Goal: Task Accomplishment & Management: Manage account settings

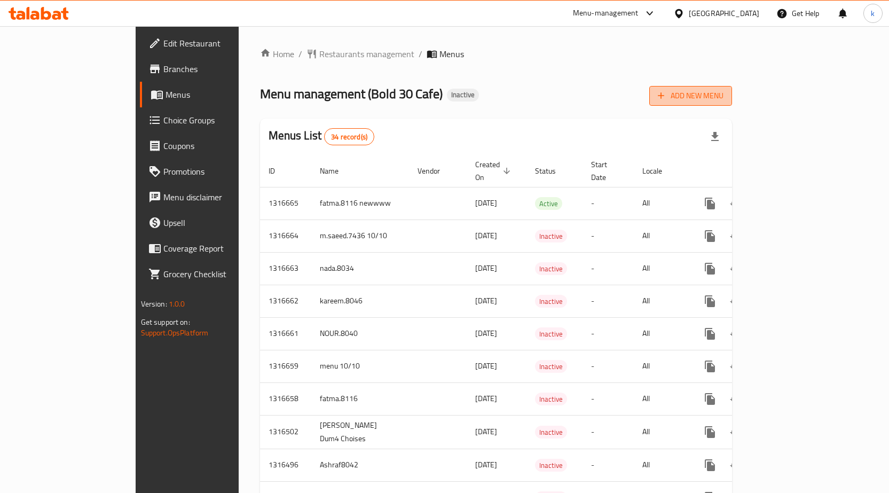
click at [724, 93] on span "Add New Menu" at bounding box center [691, 95] width 66 height 13
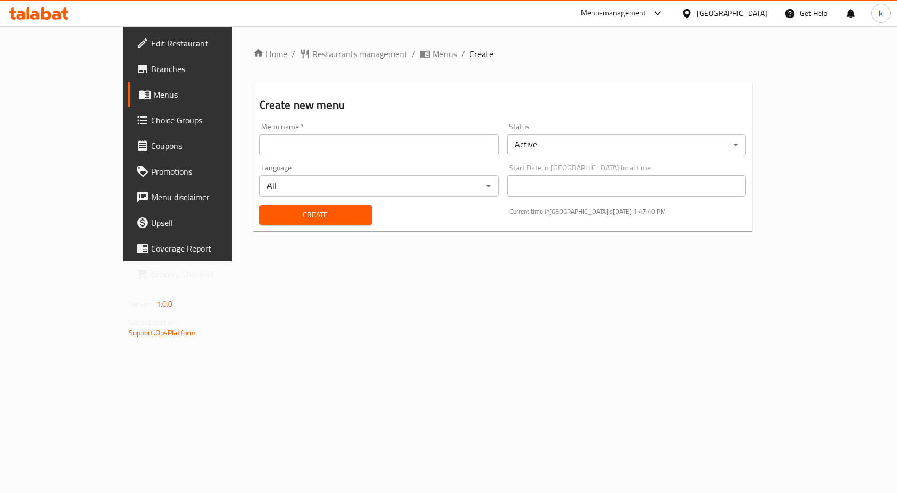
click at [387, 148] on input "text" at bounding box center [379, 144] width 239 height 21
type input "kareem.mohamed.8033"
click at [265, 208] on button "Create" at bounding box center [316, 215] width 112 height 20
click at [128, 104] on link "Menus" at bounding box center [201, 95] width 146 height 26
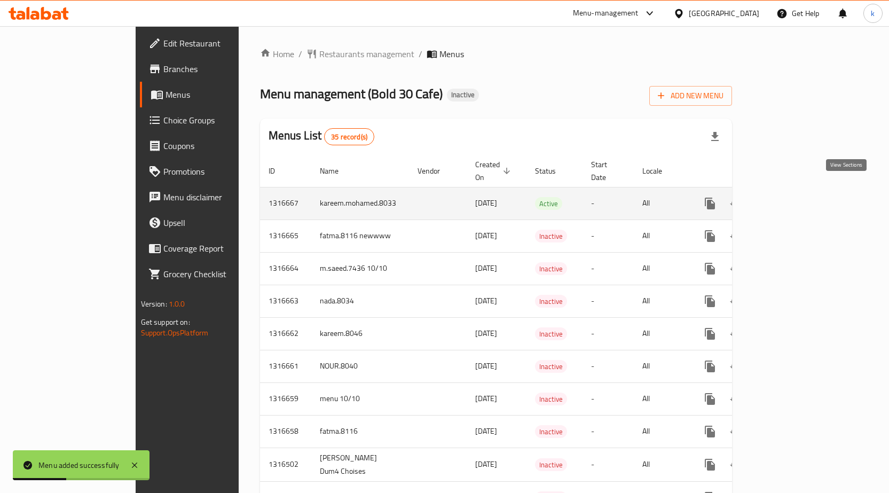
click at [792, 199] on icon "enhanced table" at bounding box center [787, 204] width 10 height 10
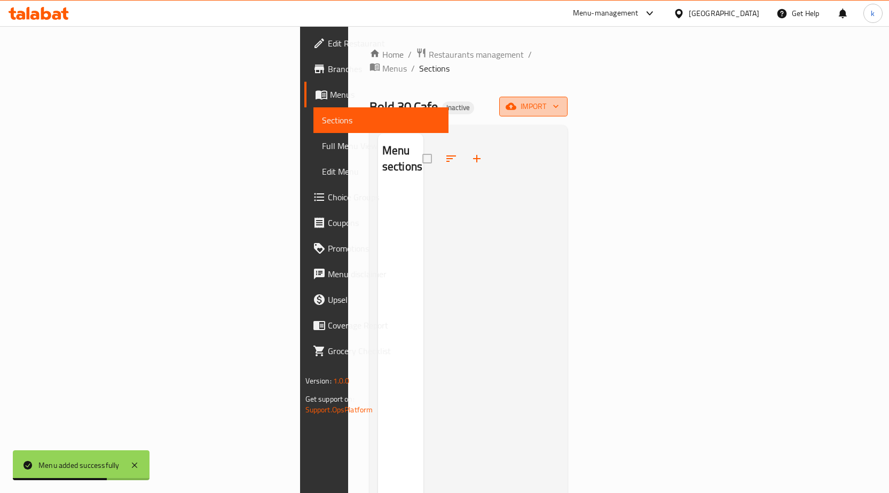
click at [568, 97] on button "import" at bounding box center [533, 107] width 68 height 20
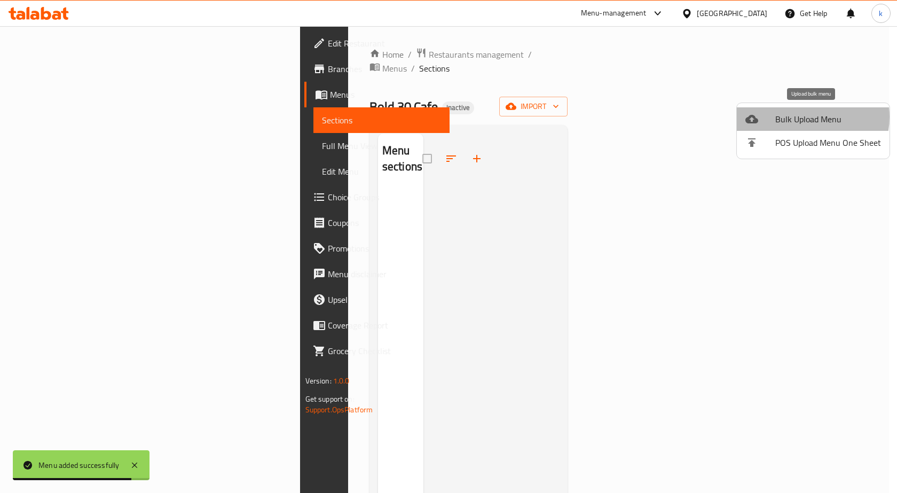
click at [804, 117] on span "Bulk Upload Menu" at bounding box center [828, 119] width 106 height 13
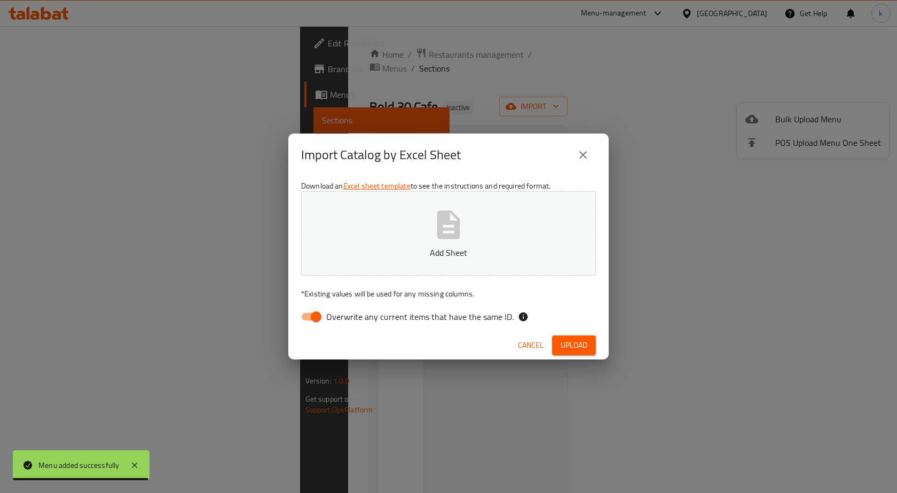
click at [360, 322] on span "Overwrite any current items that have the same ID." at bounding box center [419, 316] width 187 height 13
click at [347, 322] on input "Overwrite any current items that have the same ID." at bounding box center [316, 317] width 61 height 20
checkbox input "false"
click at [441, 259] on p "Add Sheet" at bounding box center [449, 252] width 262 height 13
click at [116, 42] on div "Import Catalog by Excel Sheet Download an Excel sheet template to see the instr…" at bounding box center [448, 246] width 897 height 493
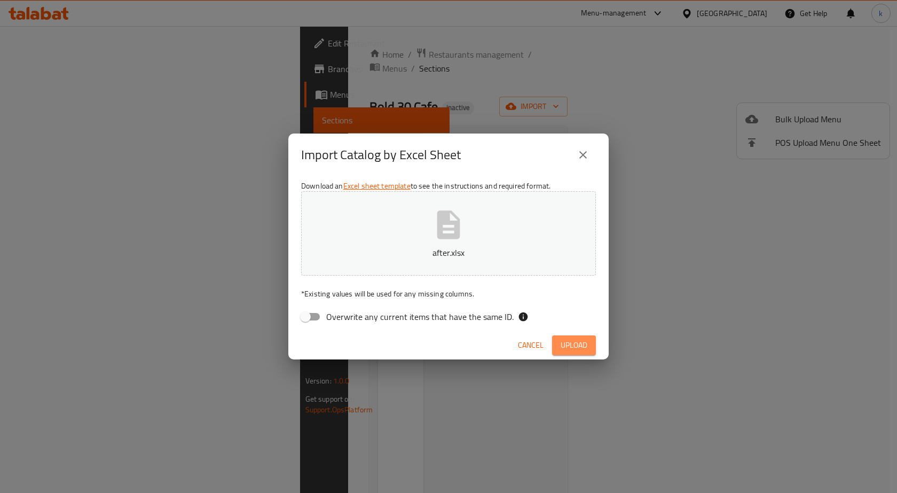
click at [583, 340] on span "Upload" at bounding box center [574, 345] width 27 height 13
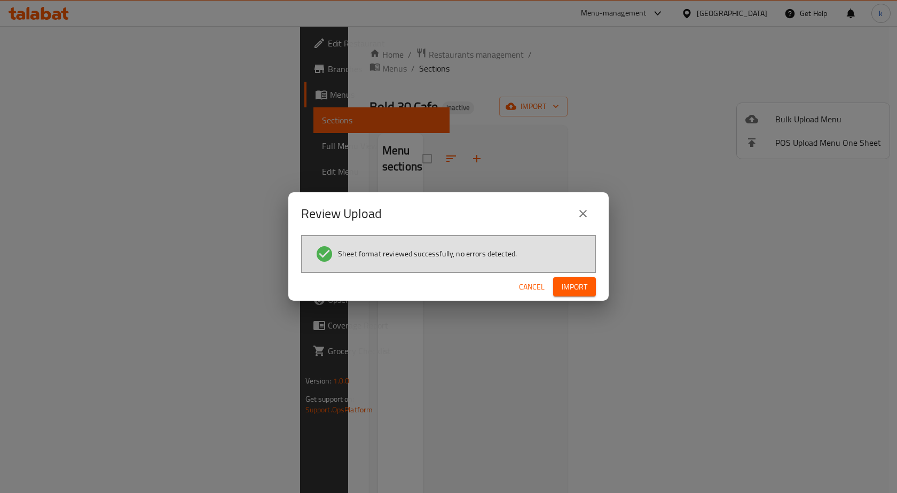
click at [558, 276] on div "Cancel Import" at bounding box center [448, 287] width 320 height 28
click at [565, 282] on span "Import" at bounding box center [575, 286] width 26 height 13
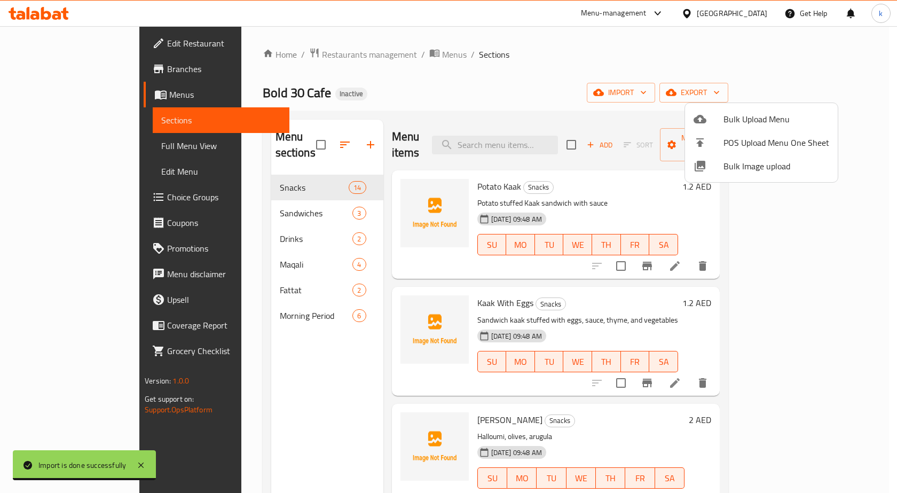
click at [247, 300] on div at bounding box center [448, 246] width 897 height 493
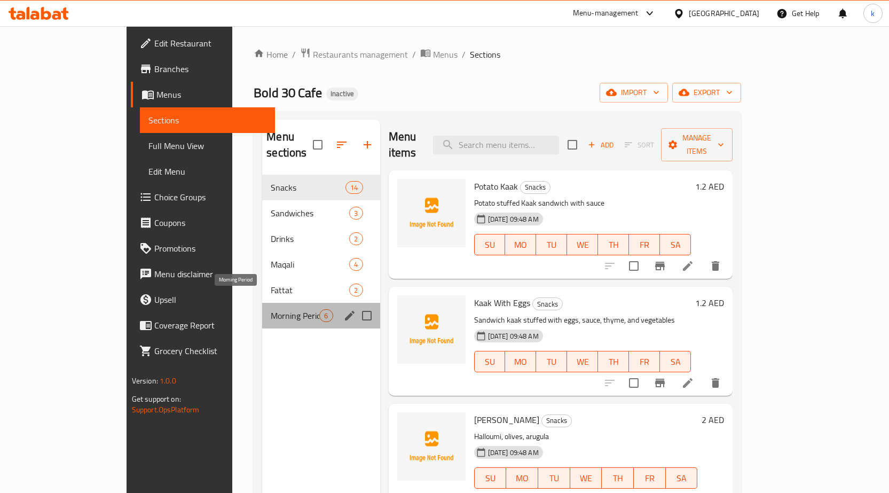
click at [271, 309] on span "Morning Period" at bounding box center [295, 315] width 49 height 13
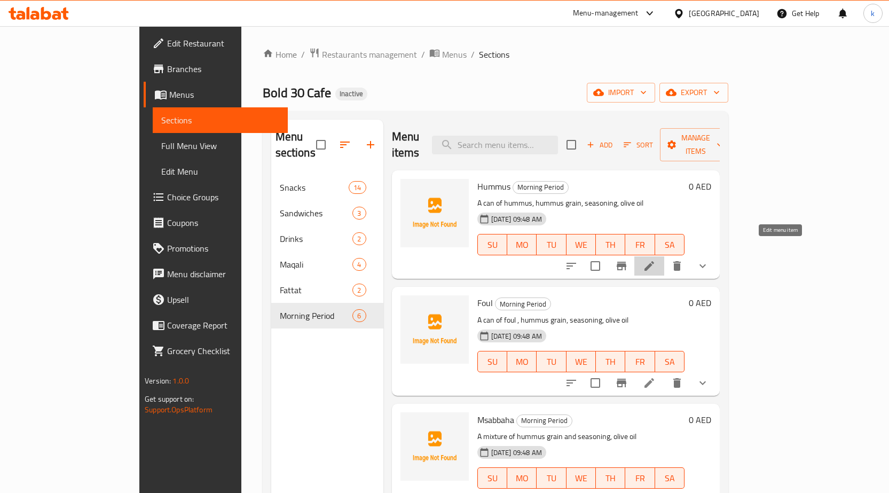
click at [656, 260] on icon at bounding box center [649, 266] width 13 height 13
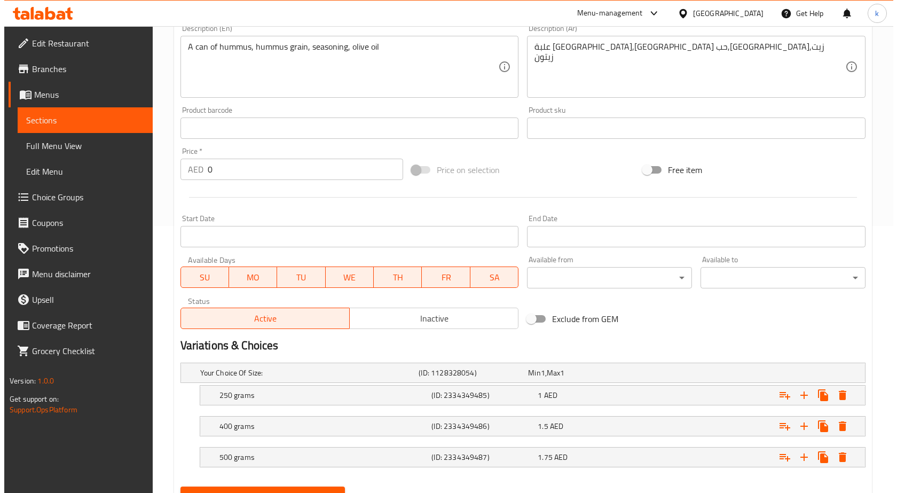
scroll to position [317, 0]
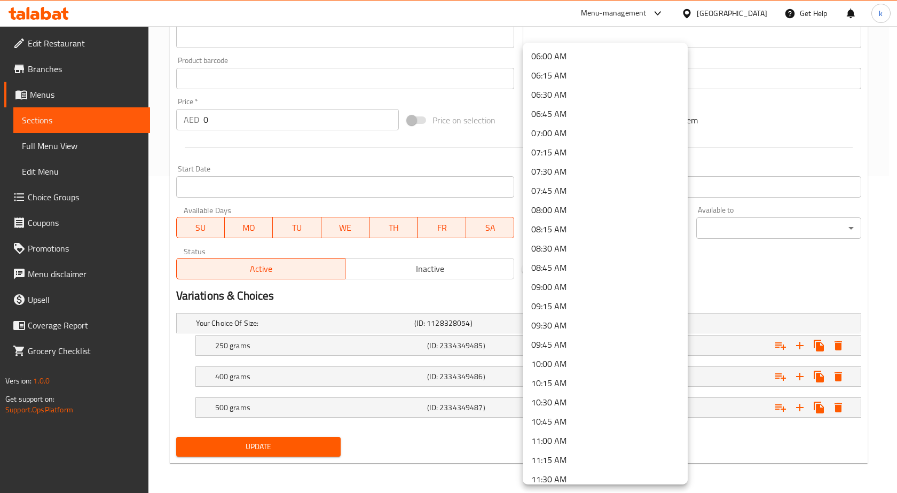
scroll to position [481, 0]
click at [550, 269] on li "09:00 AM" at bounding box center [605, 267] width 165 height 19
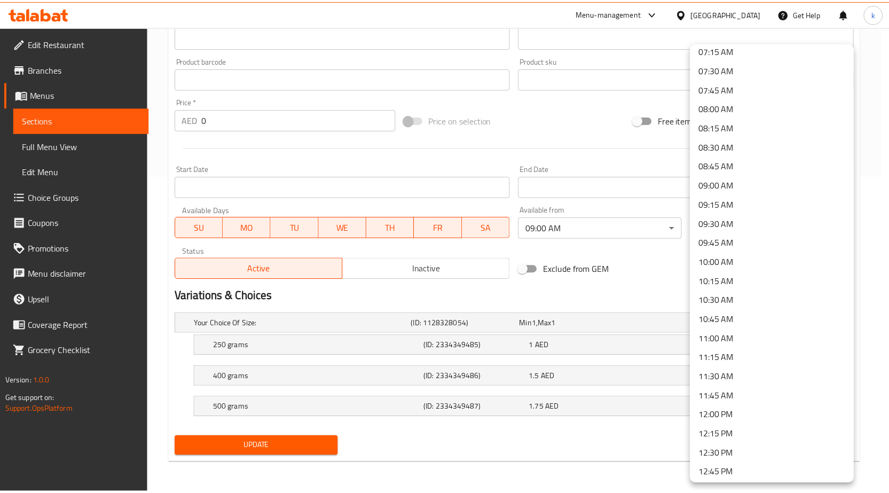
scroll to position [587, 0]
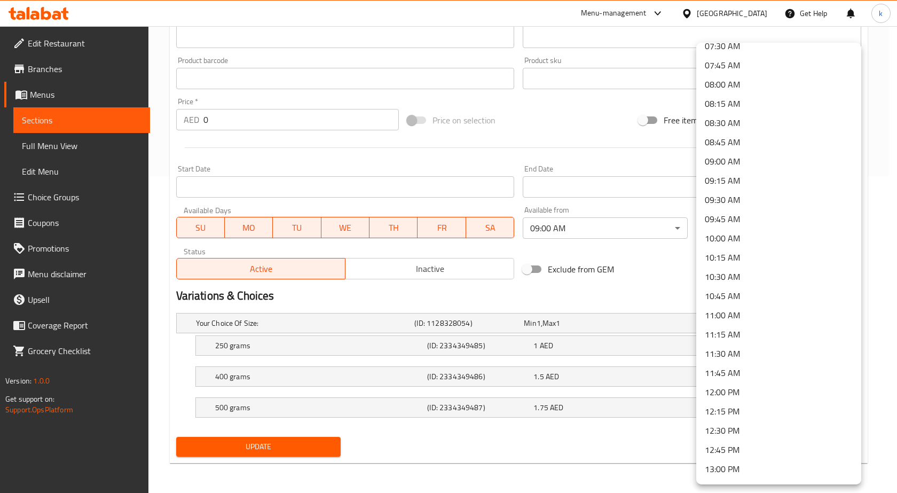
click at [734, 315] on li "11:00 AM" at bounding box center [778, 314] width 165 height 19
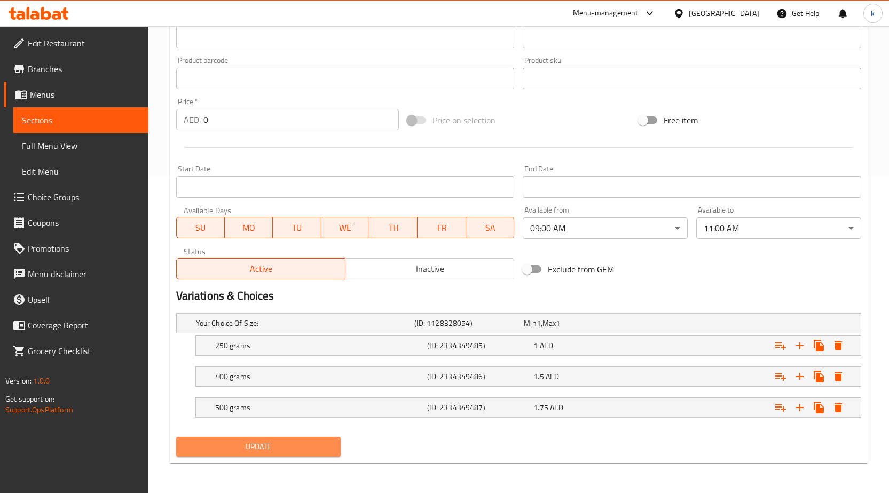
click at [322, 441] on span "Update" at bounding box center [259, 446] width 148 height 13
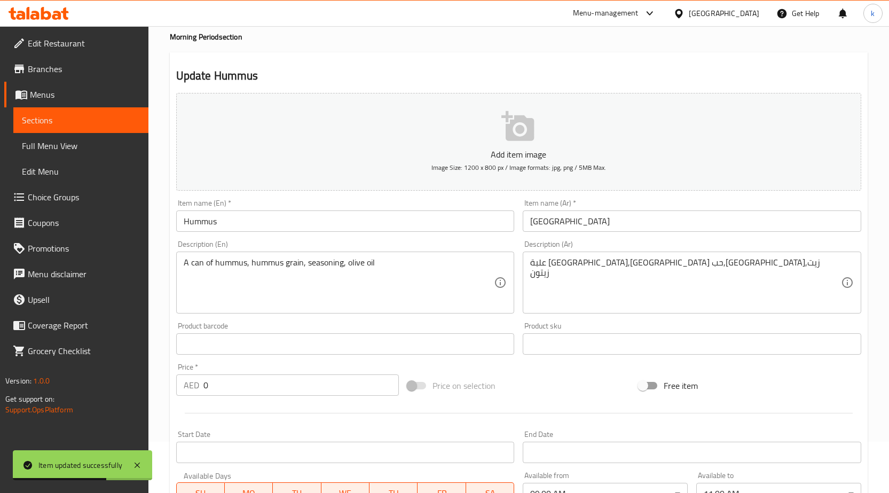
scroll to position [50, 0]
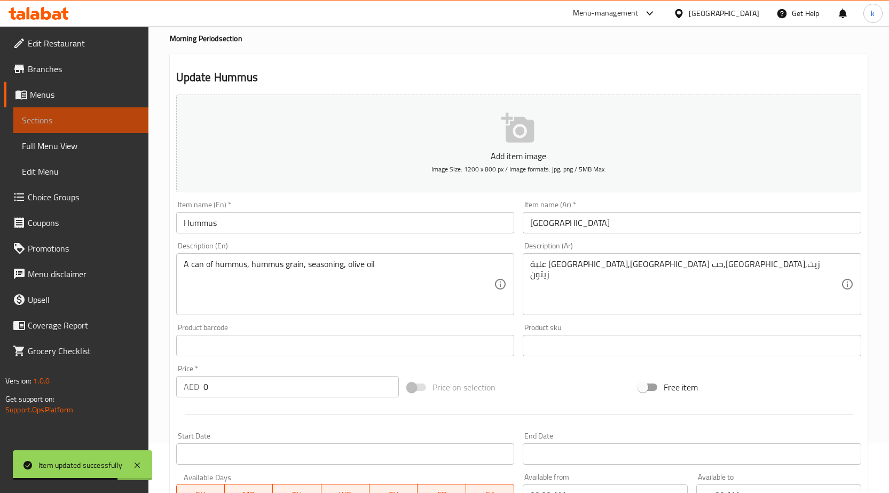
click at [103, 127] on link "Sections" at bounding box center [80, 120] width 135 height 26
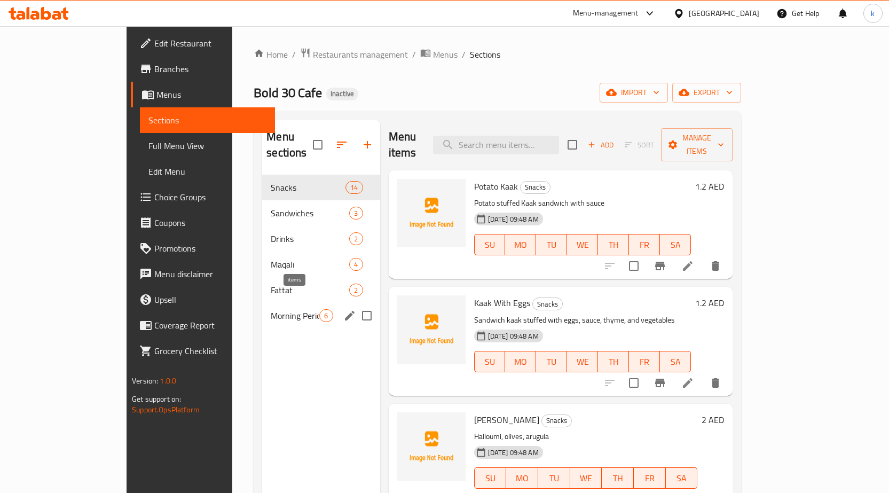
click at [320, 311] on span "6" at bounding box center [326, 316] width 12 height 10
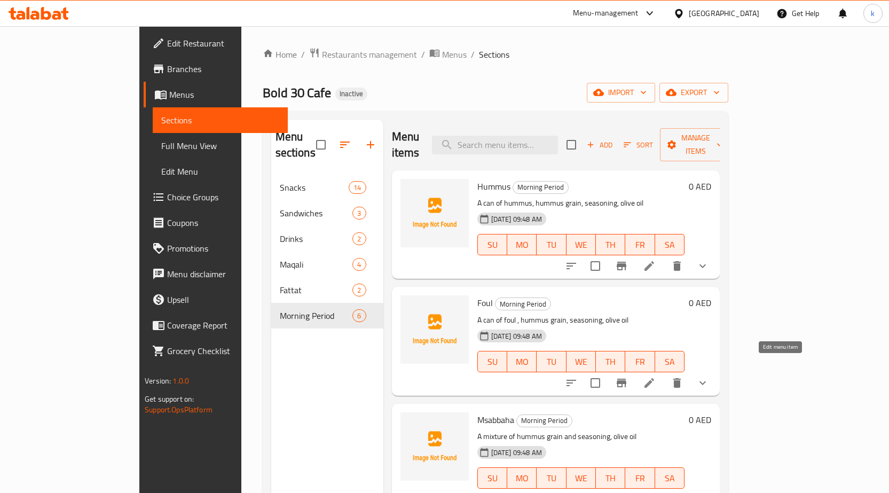
click at [654, 378] on icon at bounding box center [650, 383] width 10 height 10
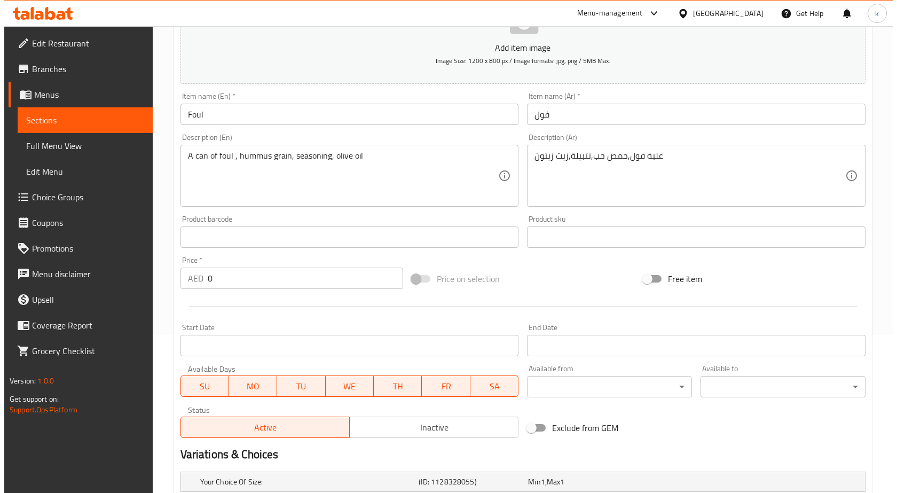
scroll to position [160, 0]
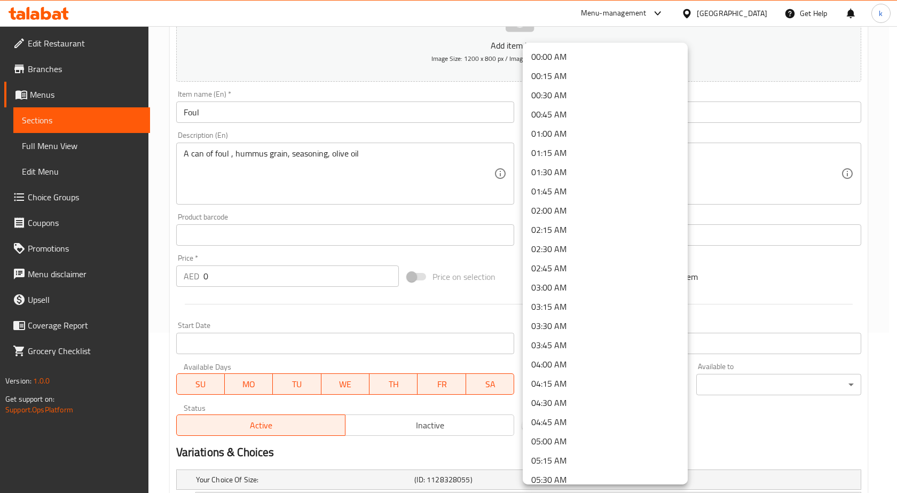
click at [582, 333] on body "​ Menu-management [GEOGRAPHIC_DATA] Get Help k Edit Restaurant Branches Menus S…" at bounding box center [448, 99] width 897 height 467
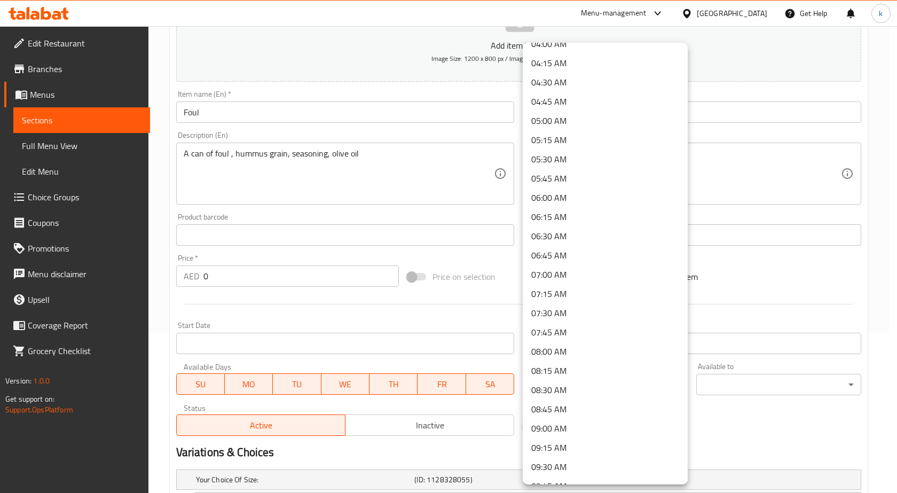
click at [546, 427] on li "09:00 AM" at bounding box center [605, 428] width 165 height 19
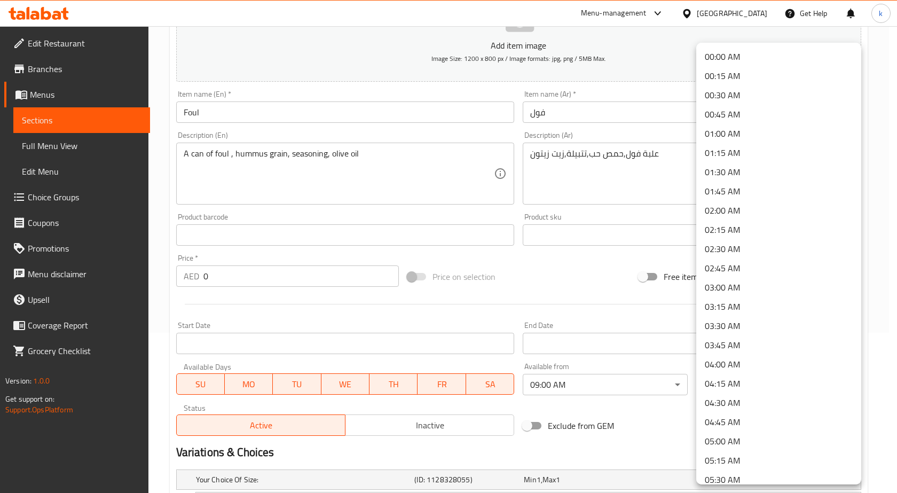
click at [707, 333] on body "​ Menu-management [GEOGRAPHIC_DATA] Get Help k Edit Restaurant Branches Menus S…" at bounding box center [448, 99] width 897 height 467
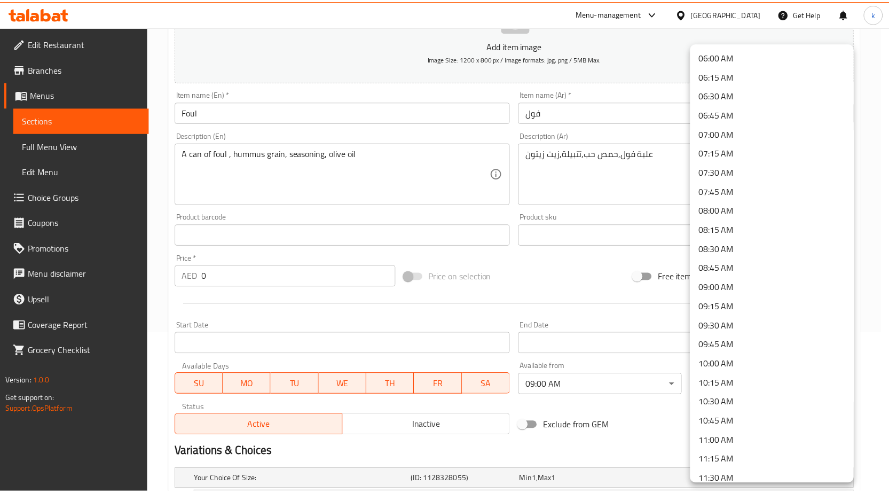
scroll to position [481, 0]
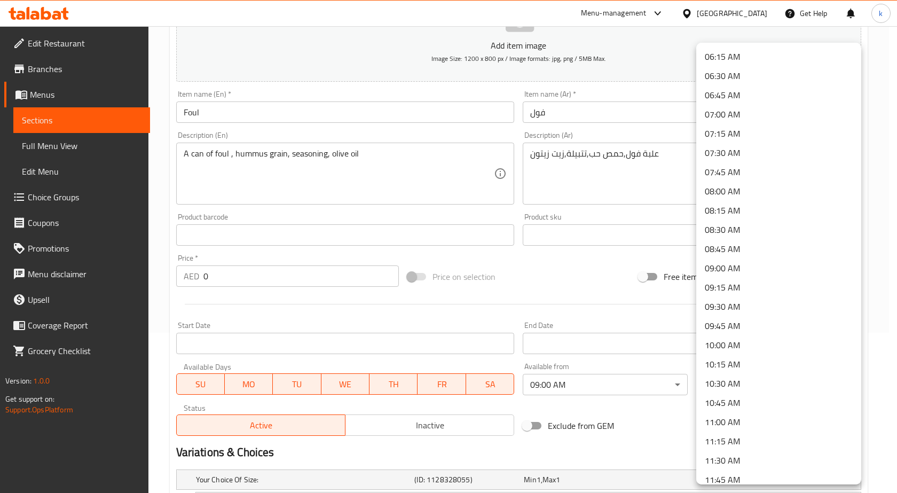
click at [725, 421] on li "11:00 AM" at bounding box center [778, 421] width 165 height 19
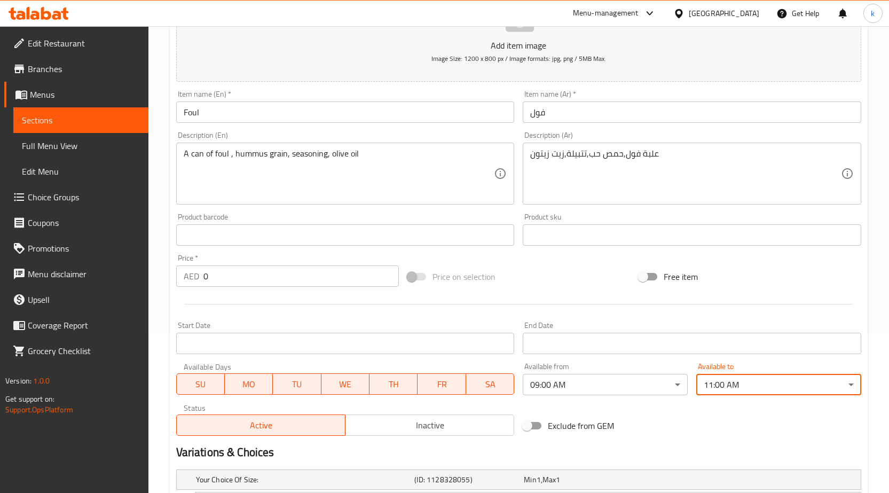
click at [304, 341] on input "Start Date" at bounding box center [345, 343] width 339 height 21
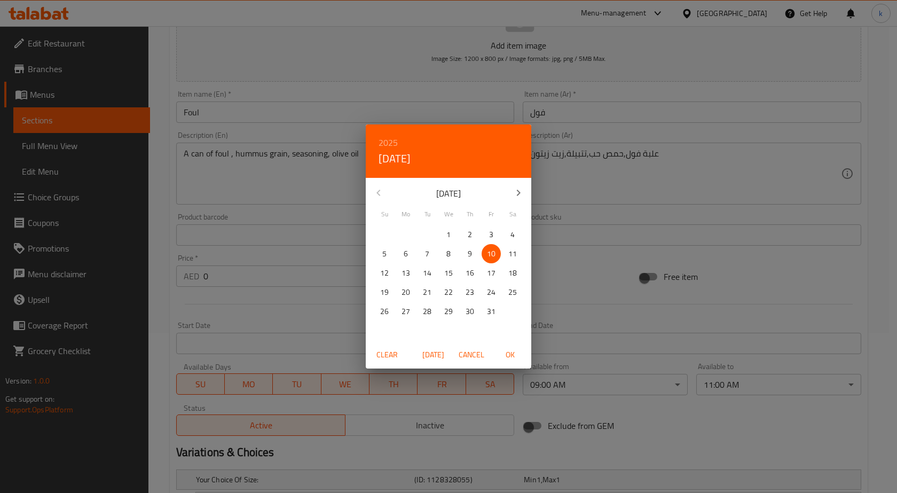
click at [304, 341] on div "2025 Fri, Oct [DATE] Mo Tu We Th Fr Sa 28 29 30 1 2 3 4 5 6 7 8 9 10 11 12 13 1…" at bounding box center [448, 246] width 897 height 493
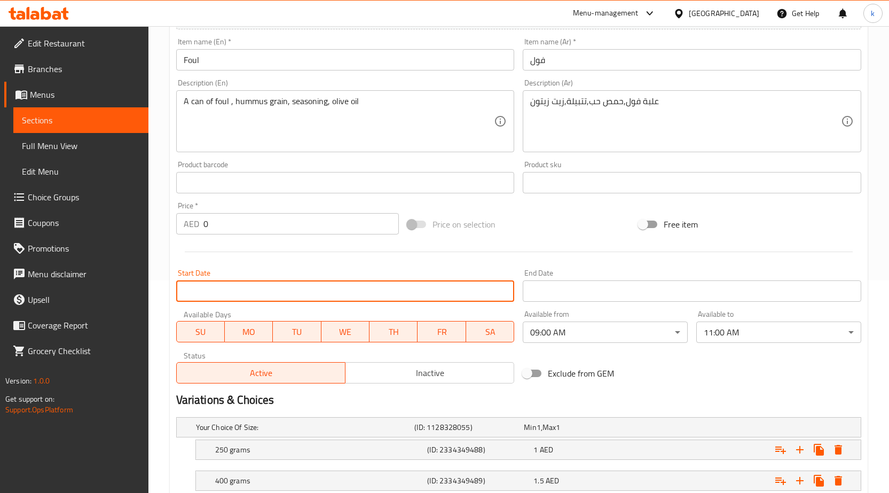
scroll to position [317, 0]
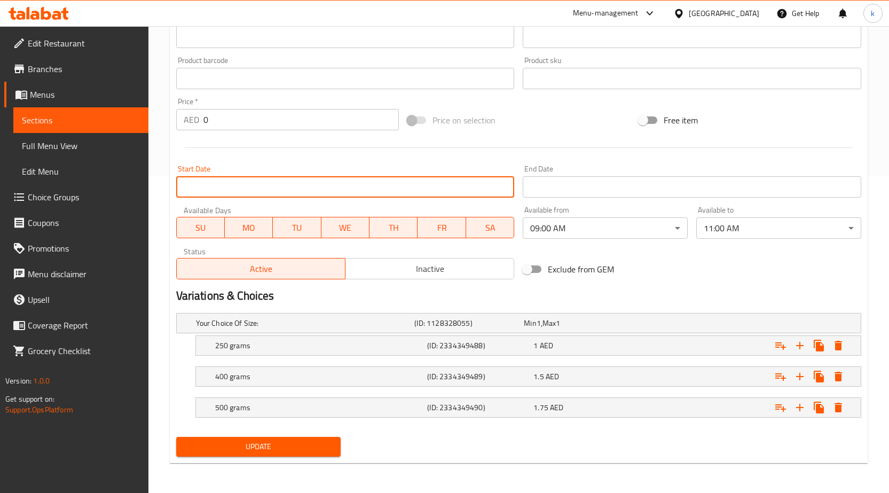
click at [322, 451] on span "Update" at bounding box center [259, 446] width 148 height 13
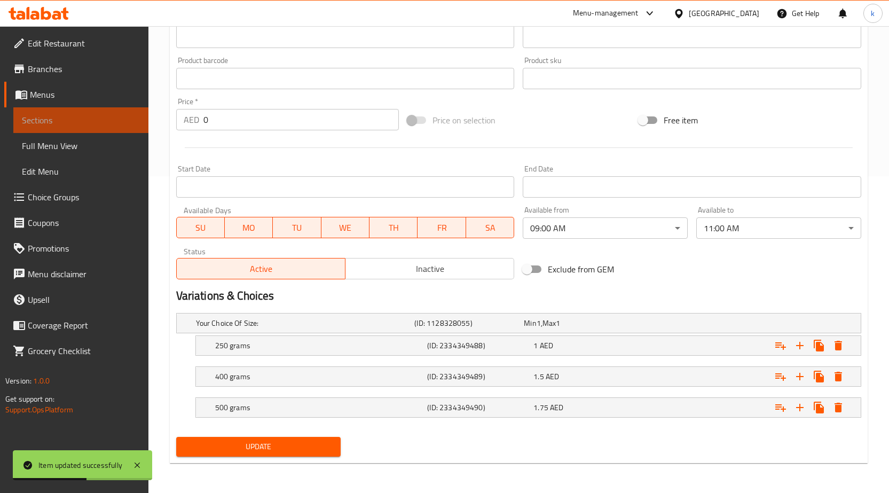
click at [50, 120] on span "Sections" at bounding box center [81, 120] width 118 height 13
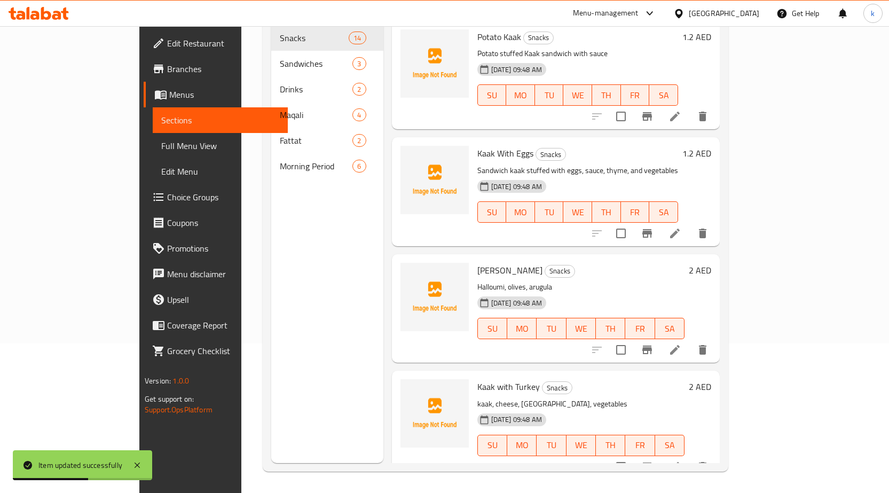
scroll to position [150, 0]
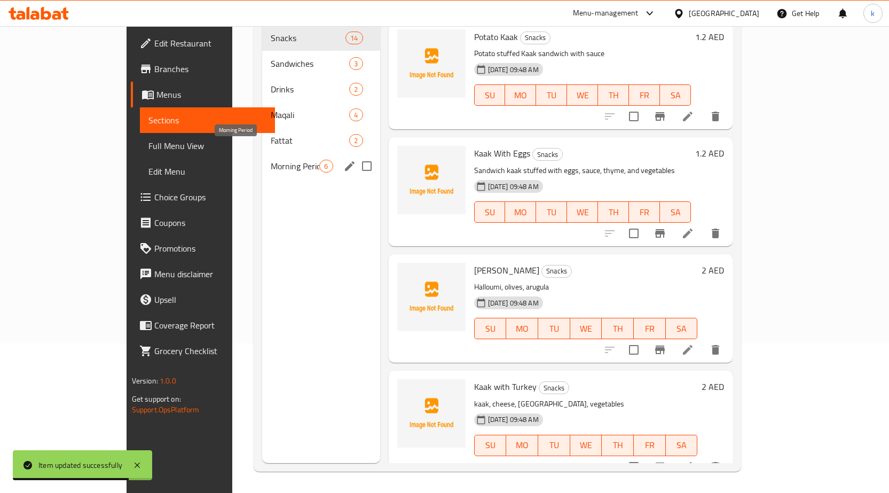
click at [284, 160] on span "Morning Period" at bounding box center [295, 166] width 49 height 13
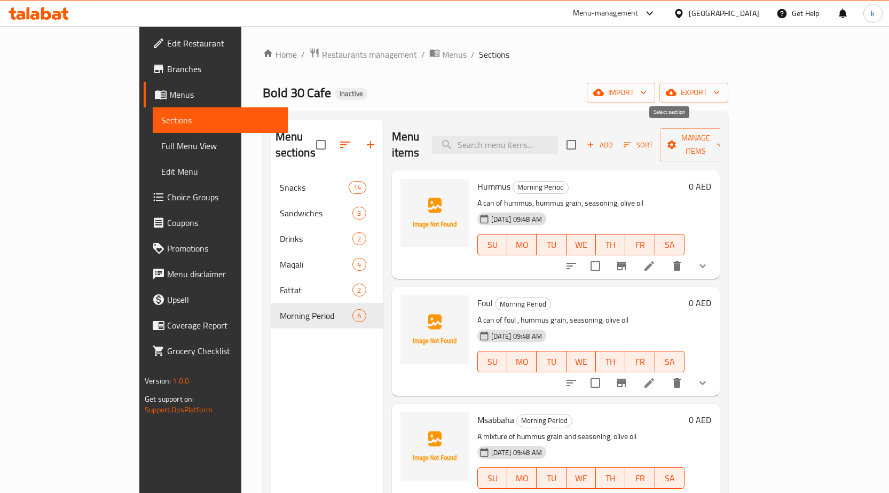
click at [583, 138] on input "checkbox" at bounding box center [571, 145] width 22 height 22
checkbox input "true"
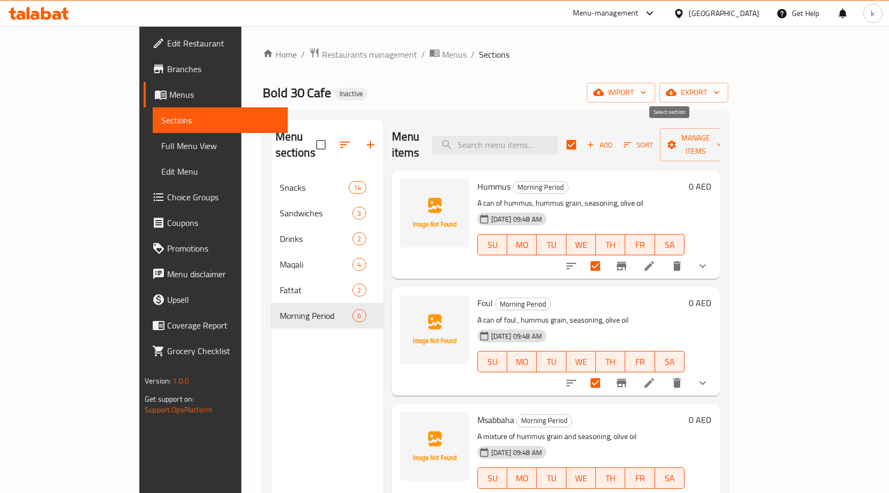
checkbox input "true"
click at [723, 136] on span "Manage items" at bounding box center [696, 144] width 54 height 27
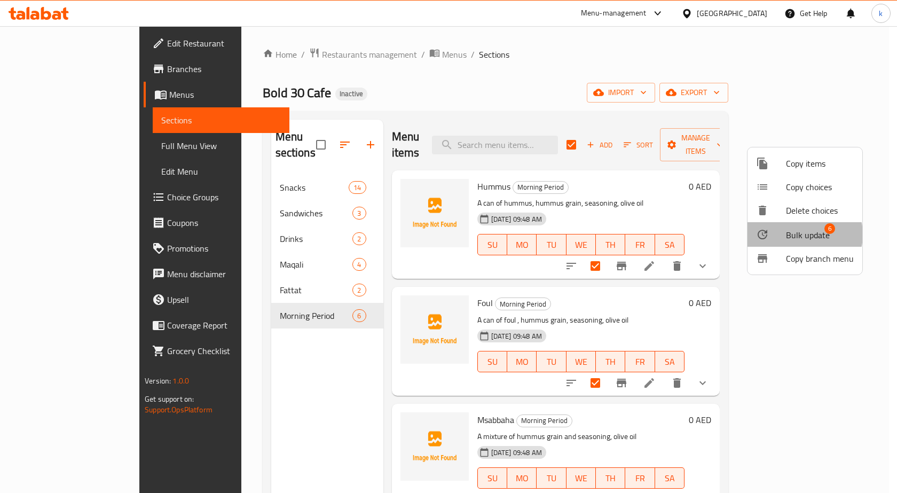
click at [800, 234] on span "Bulk update" at bounding box center [808, 235] width 44 height 13
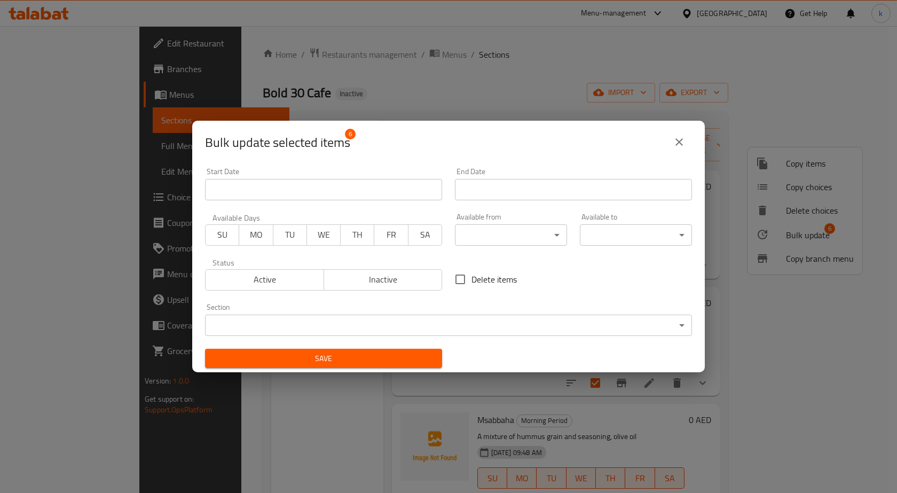
click at [507, 233] on body "​ Menu-management [GEOGRAPHIC_DATA] Get Help k Edit Restaurant Branches Menus S…" at bounding box center [448, 259] width 897 height 467
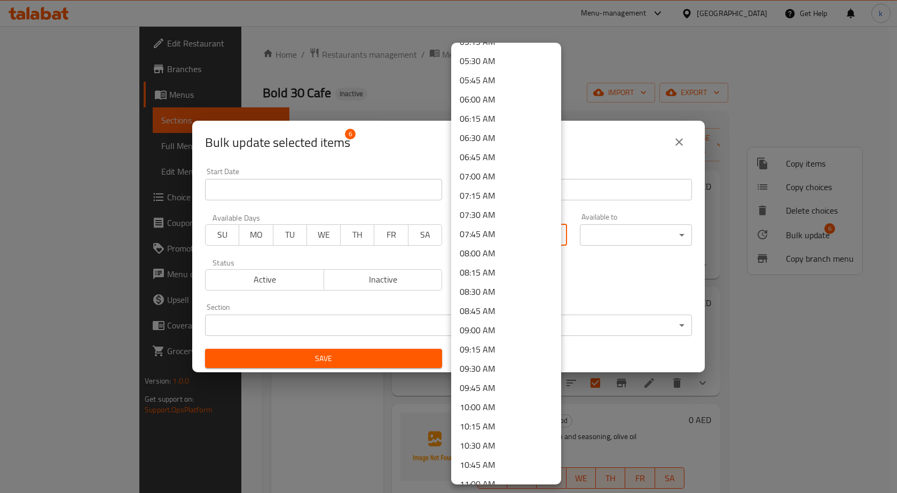
scroll to position [481, 0]
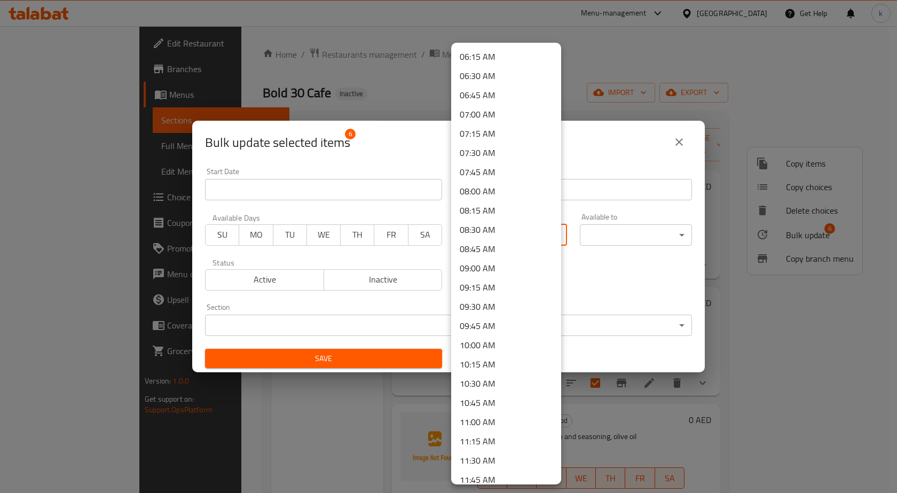
click at [481, 272] on li "09:00 AM" at bounding box center [506, 267] width 110 height 19
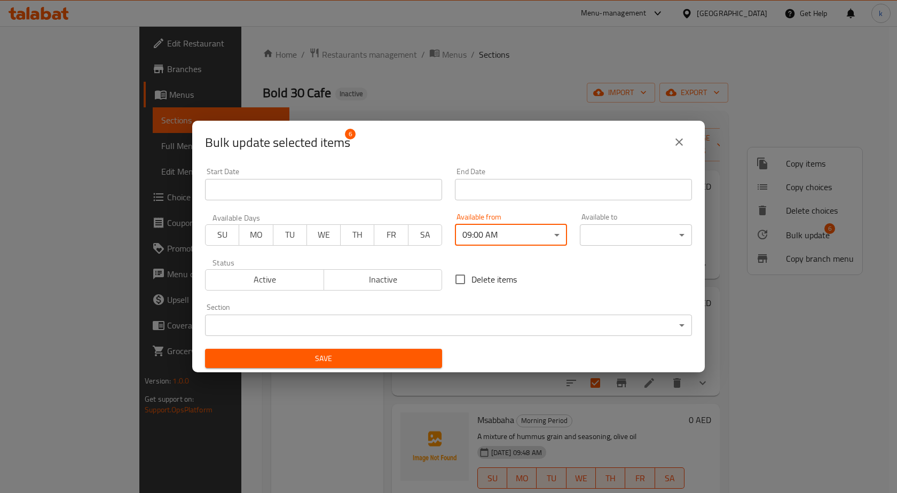
click at [594, 234] on body "​ Menu-management [GEOGRAPHIC_DATA] Get Help k Edit Restaurant Branches Menus S…" at bounding box center [448, 259] width 897 height 467
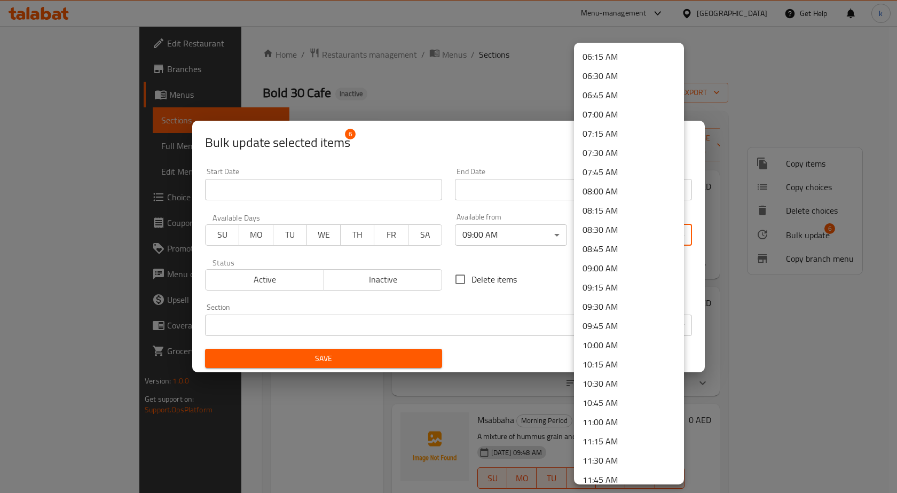
click at [606, 417] on li "11:00 AM" at bounding box center [629, 421] width 110 height 19
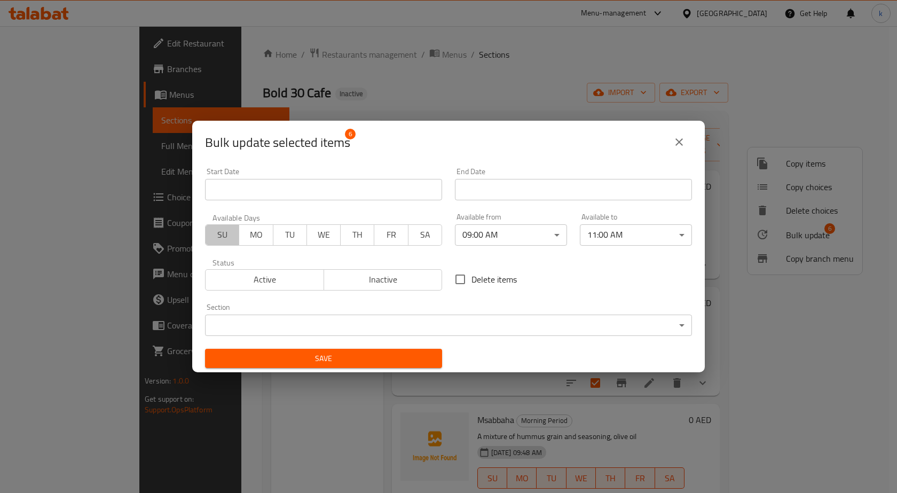
click at [213, 234] on span "SU" at bounding box center [222, 234] width 25 height 15
drag, startPoint x: 247, startPoint y: 232, endPoint x: 291, endPoint y: 238, distance: 44.1
click at [248, 232] on span "MO" at bounding box center [256, 234] width 25 height 15
click at [308, 238] on button "WE" at bounding box center [324, 234] width 34 height 21
drag, startPoint x: 274, startPoint y: 232, endPoint x: 310, endPoint y: 238, distance: 36.3
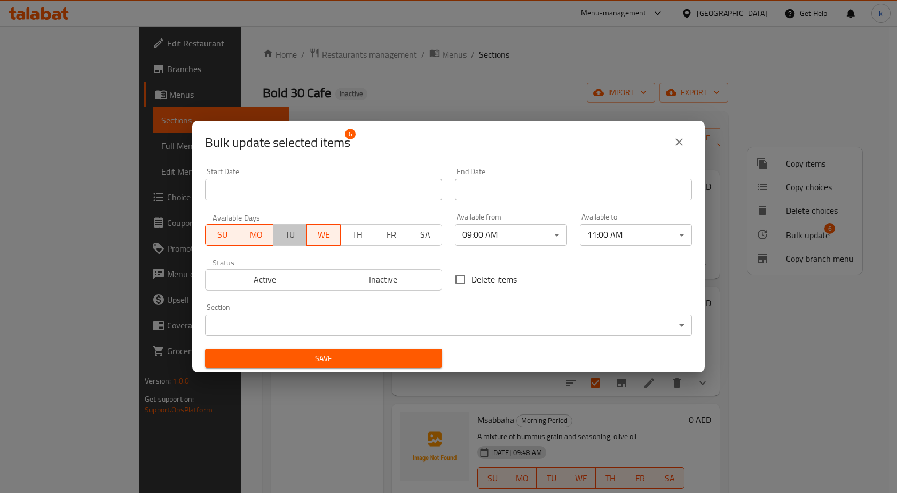
click at [277, 232] on button "TU" at bounding box center [290, 234] width 34 height 21
click at [355, 239] on span "TH" at bounding box center [357, 234] width 25 height 15
click at [389, 234] on span "FR" at bounding box center [391, 234] width 25 height 15
click at [413, 235] on span "SA" at bounding box center [425, 234] width 25 height 15
click at [280, 282] on span "Active" at bounding box center [265, 279] width 110 height 15
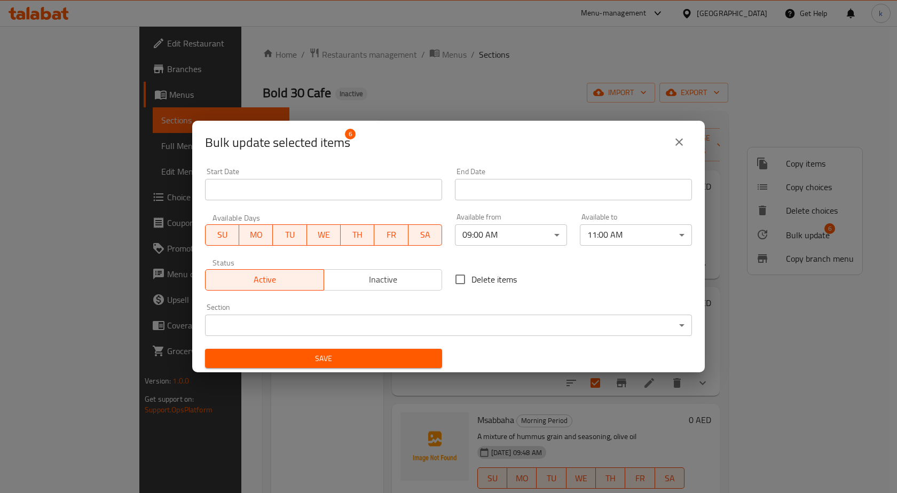
click at [346, 364] on span "Save" at bounding box center [324, 358] width 220 height 13
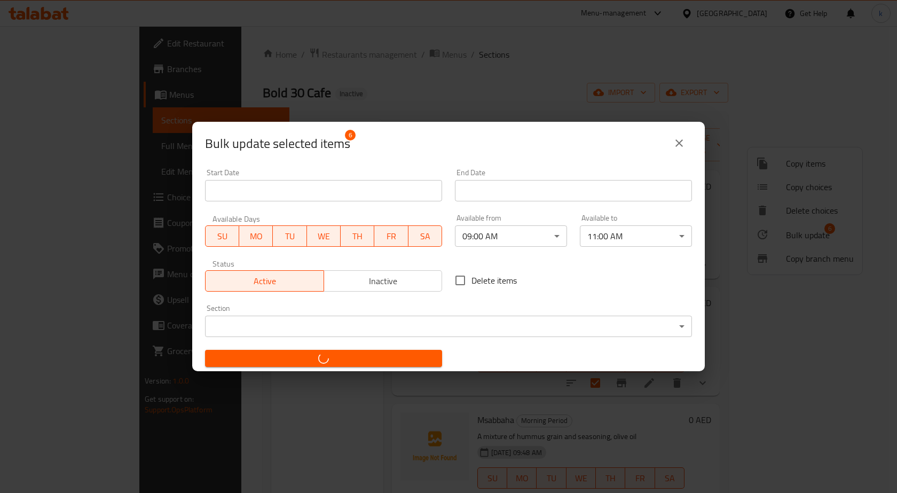
checkbox input "false"
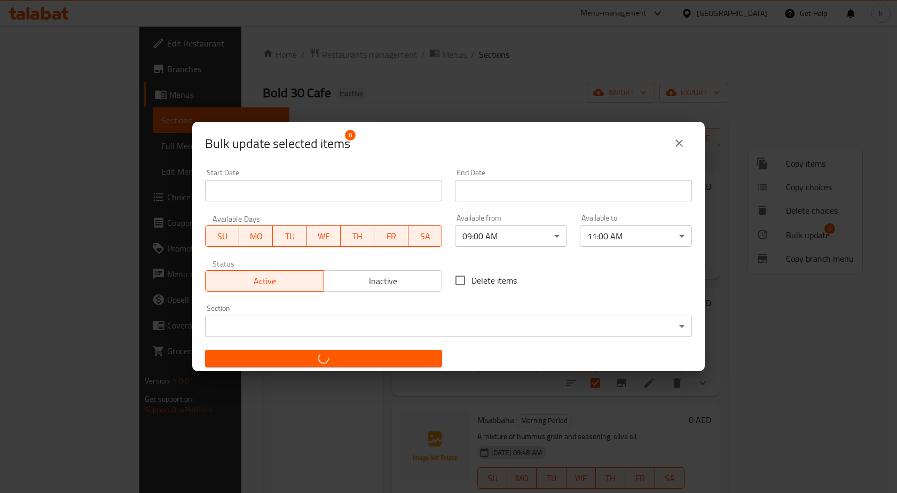
checkbox input "false"
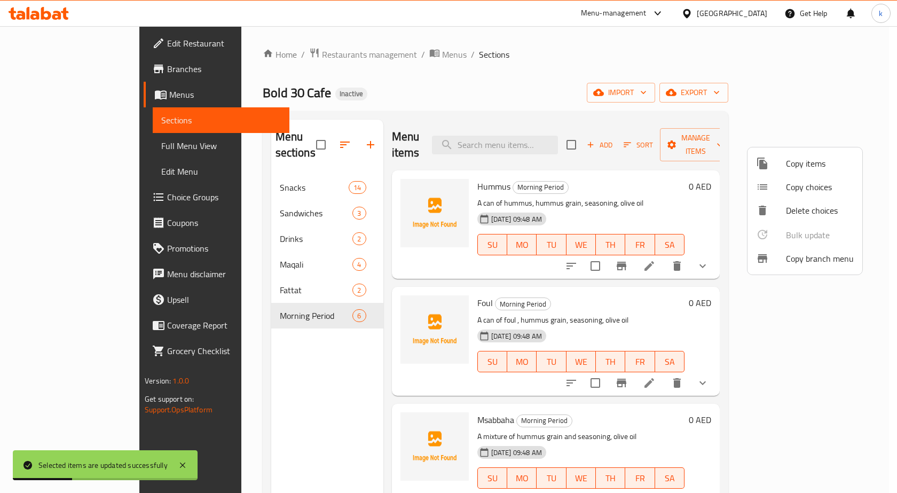
click at [301, 307] on div at bounding box center [448, 246] width 897 height 493
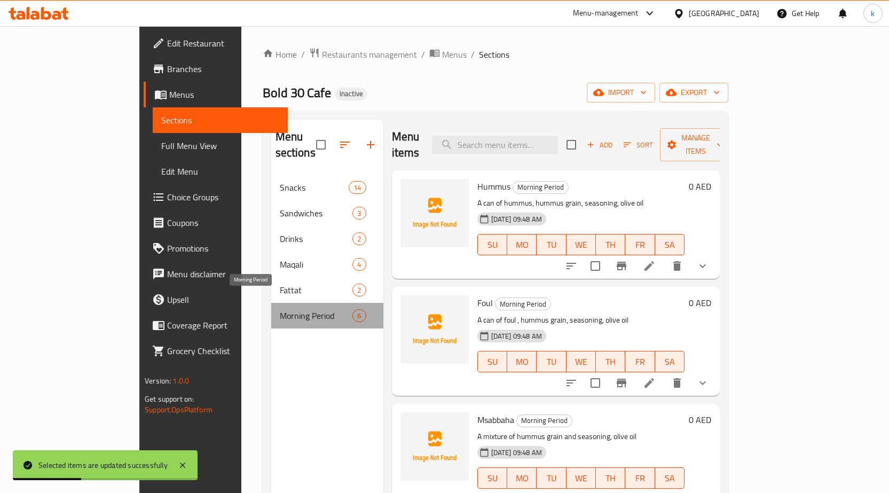
click at [302, 309] on span "Morning Period" at bounding box center [316, 315] width 73 height 13
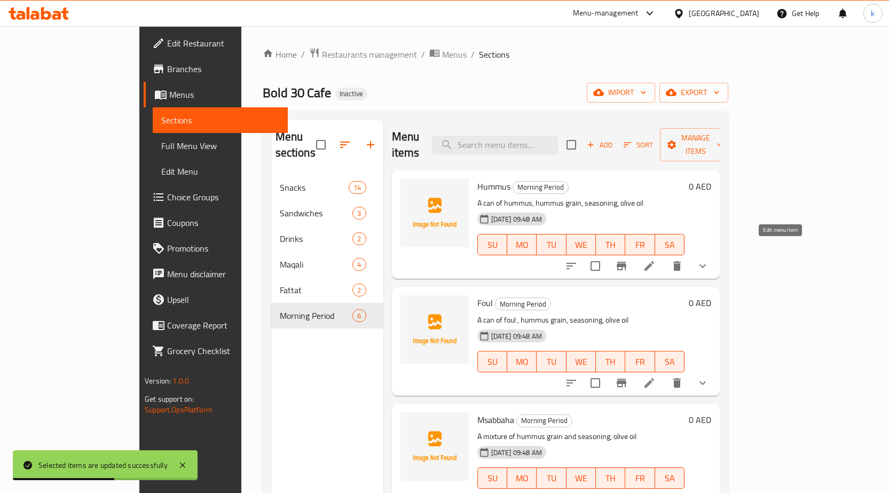
click at [654, 261] on icon at bounding box center [650, 266] width 10 height 10
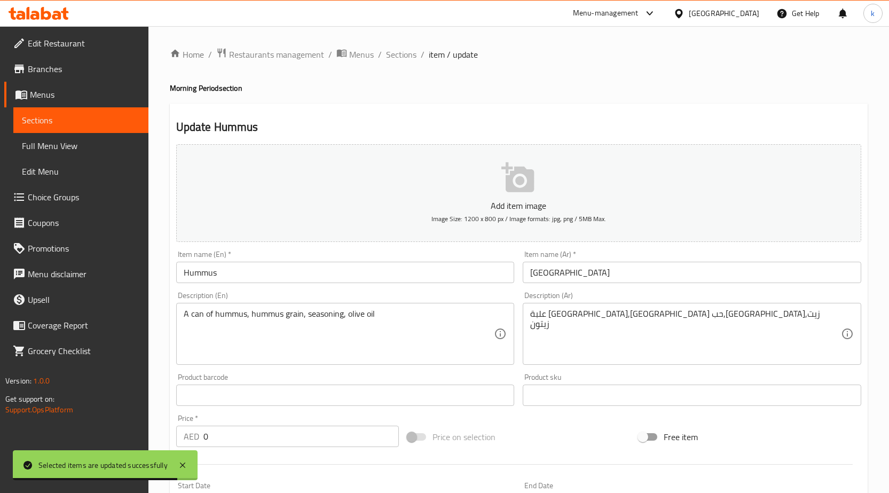
click at [129, 124] on span "Sections" at bounding box center [81, 120] width 118 height 13
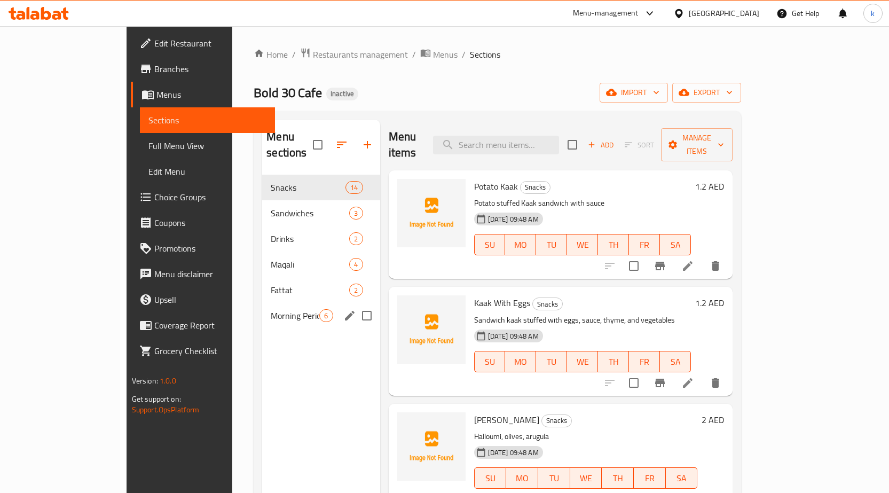
click at [303, 303] on div "Morning Period 6" at bounding box center [320, 316] width 117 height 26
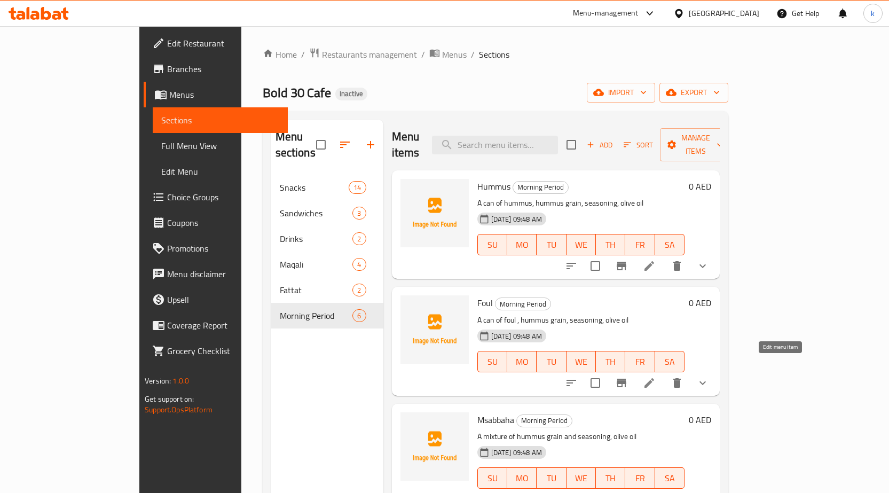
click at [654, 378] on icon at bounding box center [650, 383] width 10 height 10
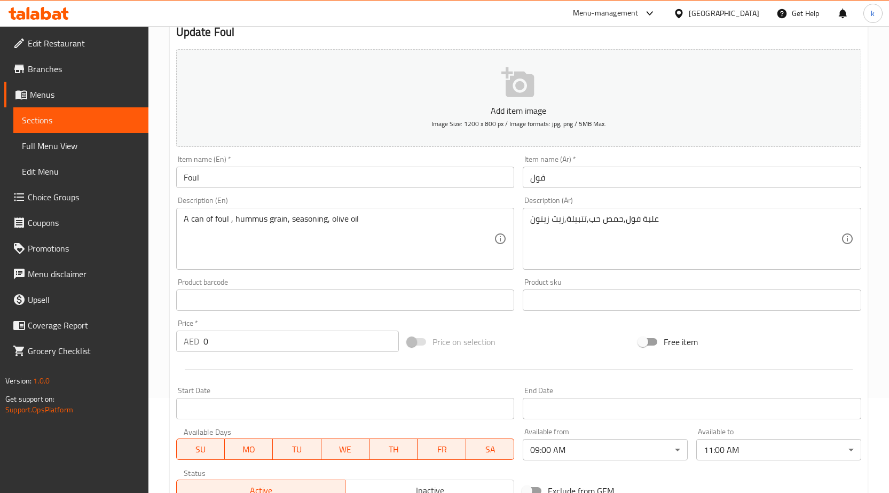
scroll to position [267, 0]
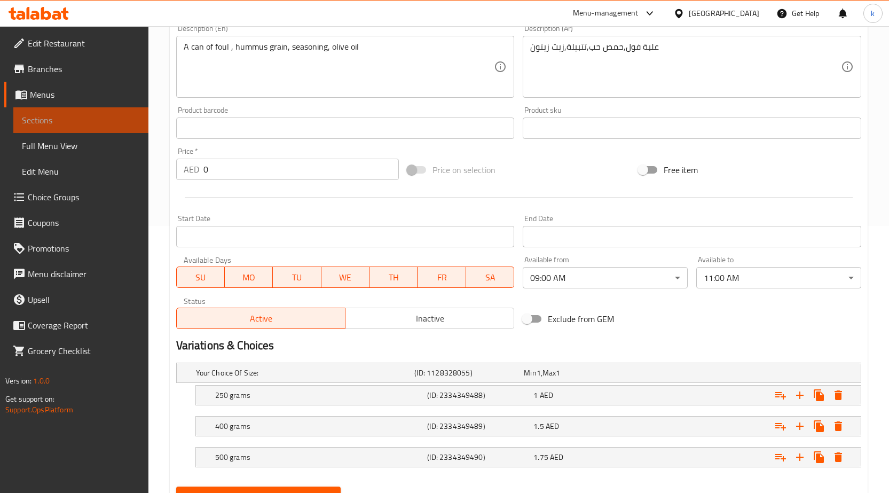
click at [126, 126] on span "Sections" at bounding box center [81, 120] width 118 height 13
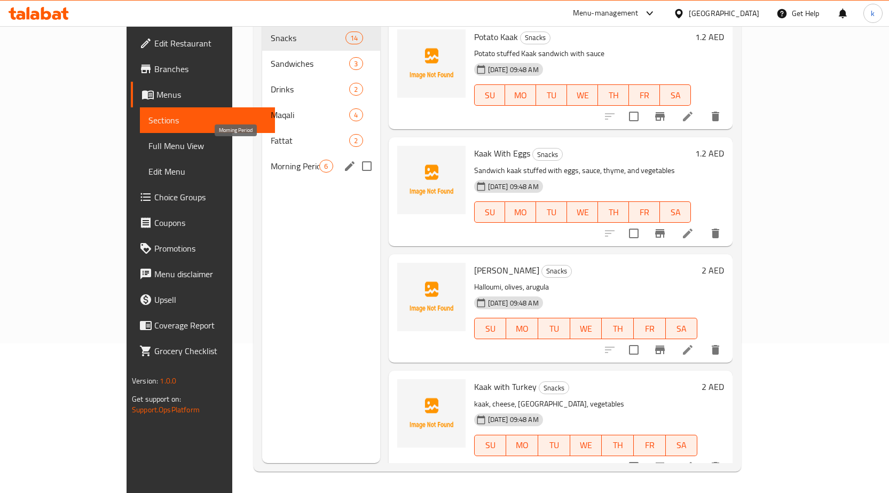
click at [271, 160] on span "Morning Period" at bounding box center [295, 166] width 49 height 13
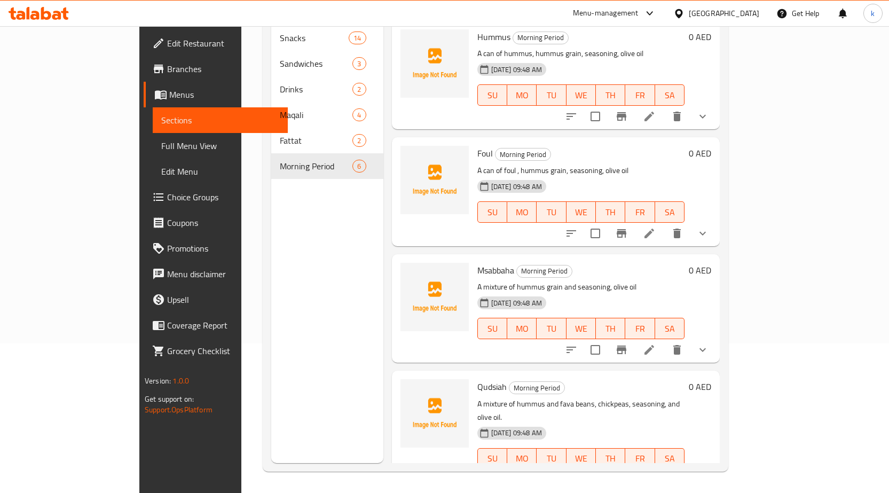
scroll to position [53, 0]
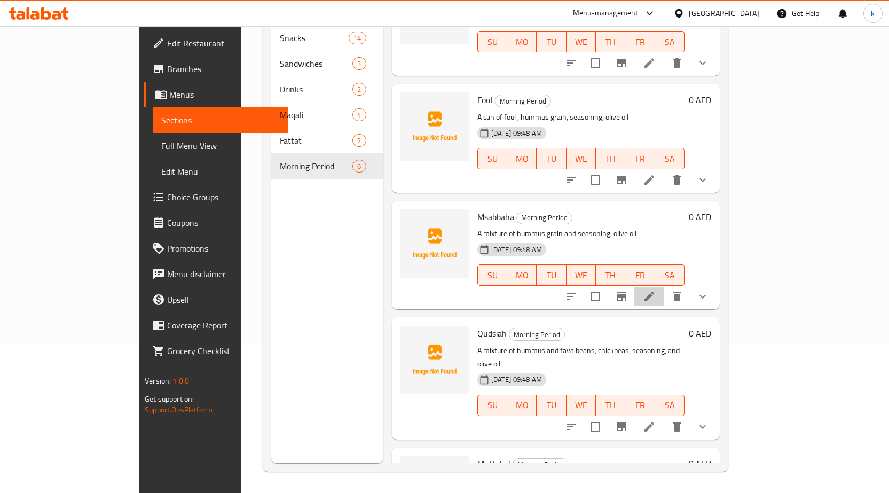
click at [664, 287] on li at bounding box center [649, 296] width 30 height 19
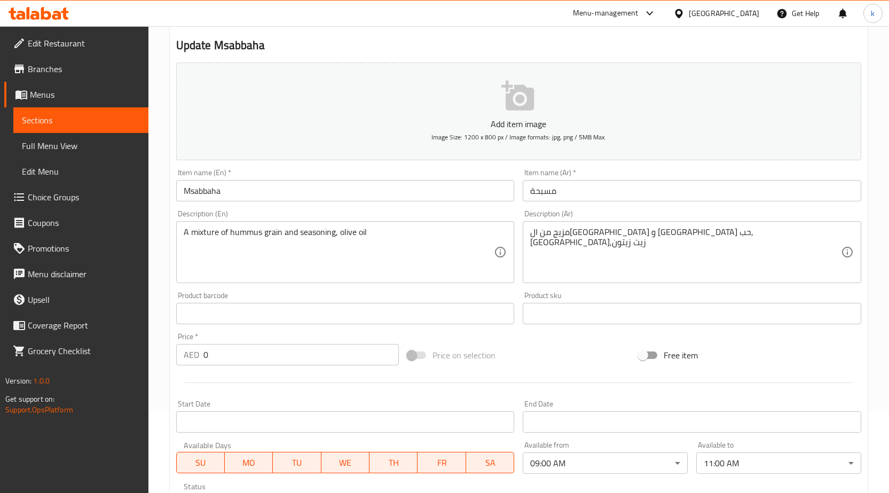
scroll to position [214, 0]
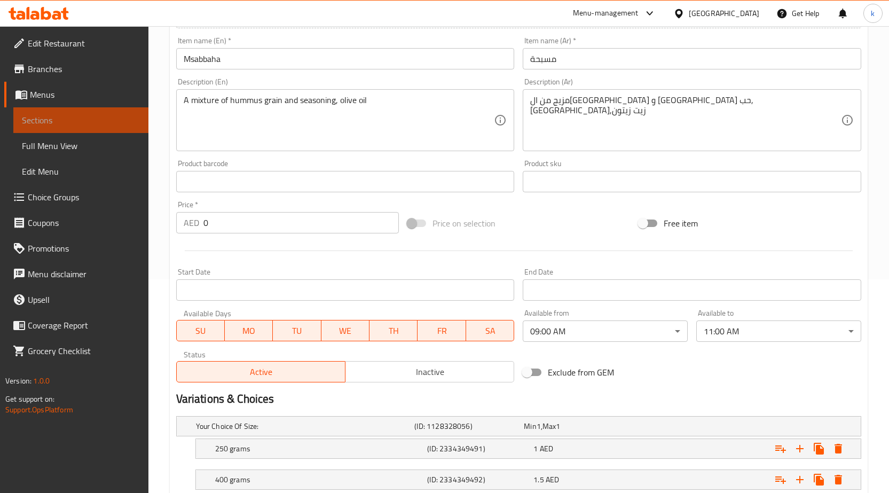
click at [122, 124] on span "Sections" at bounding box center [81, 120] width 118 height 13
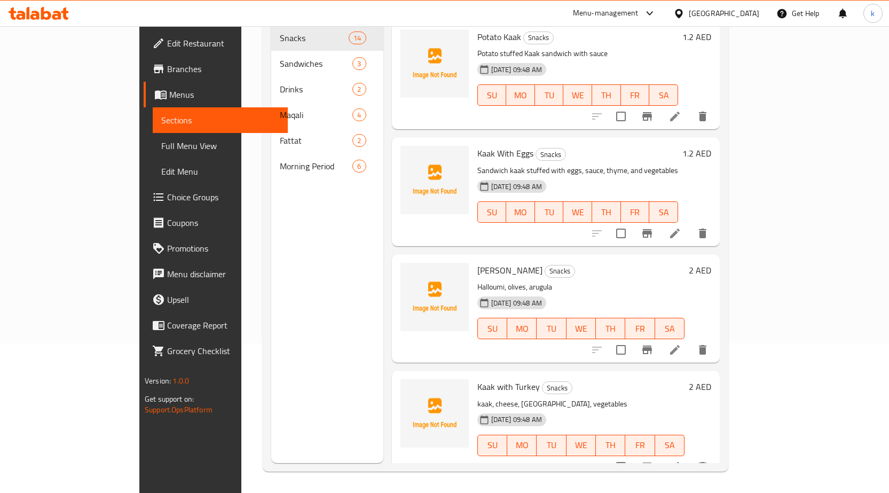
scroll to position [150, 0]
click at [153, 138] on link "Full Menu View" at bounding box center [220, 146] width 135 height 26
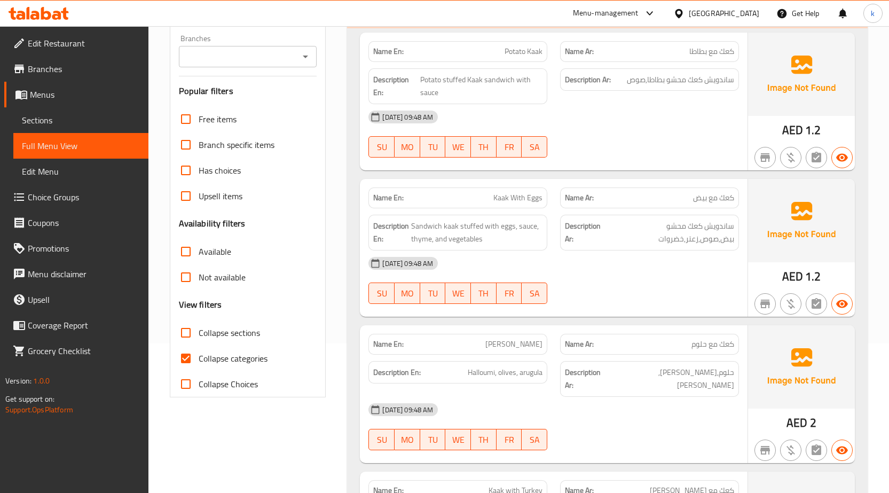
click at [188, 356] on input "Collapse categories" at bounding box center [186, 359] width 26 height 26
checkbox input "false"
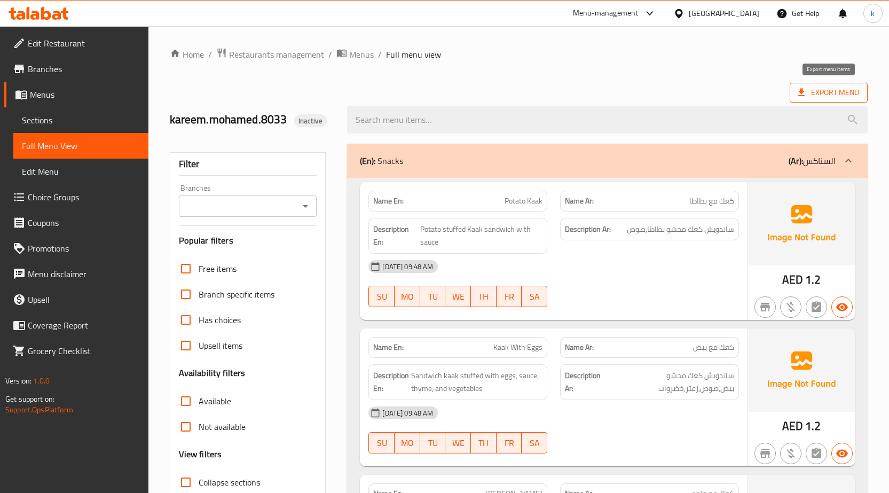
click at [817, 88] on span "Export Menu" at bounding box center [828, 92] width 61 height 13
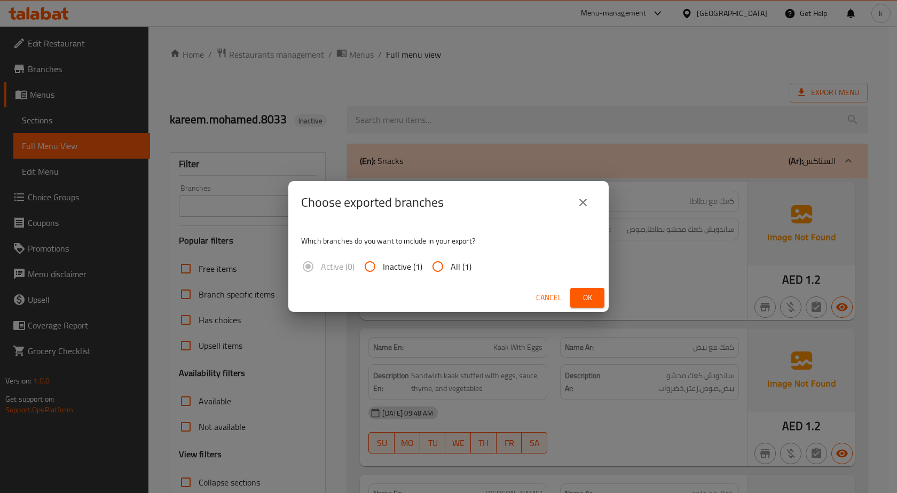
drag, startPoint x: 467, startPoint y: 264, endPoint x: 550, endPoint y: 287, distance: 85.8
click at [466, 264] on span "All (1)" at bounding box center [461, 266] width 21 height 13
click at [451, 264] on input "All (1)" at bounding box center [438, 267] width 26 height 26
radio input "true"
click at [592, 301] on span "Ok" at bounding box center [587, 297] width 17 height 13
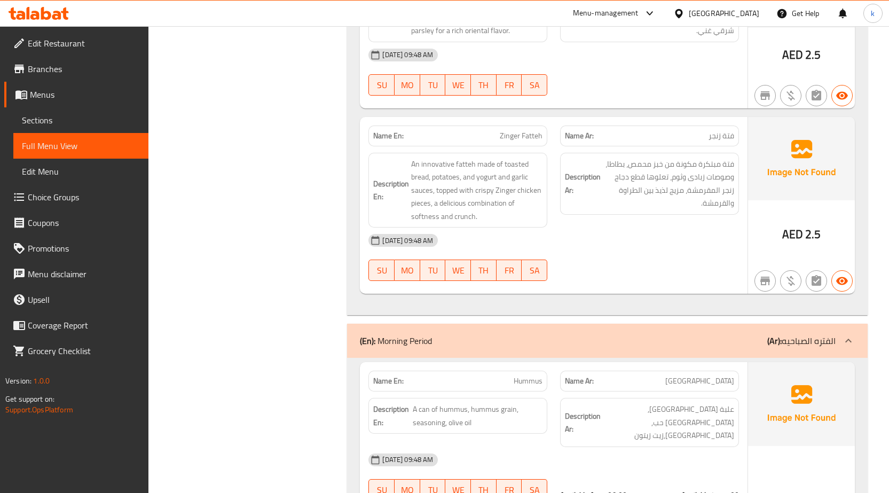
scroll to position [3606, 0]
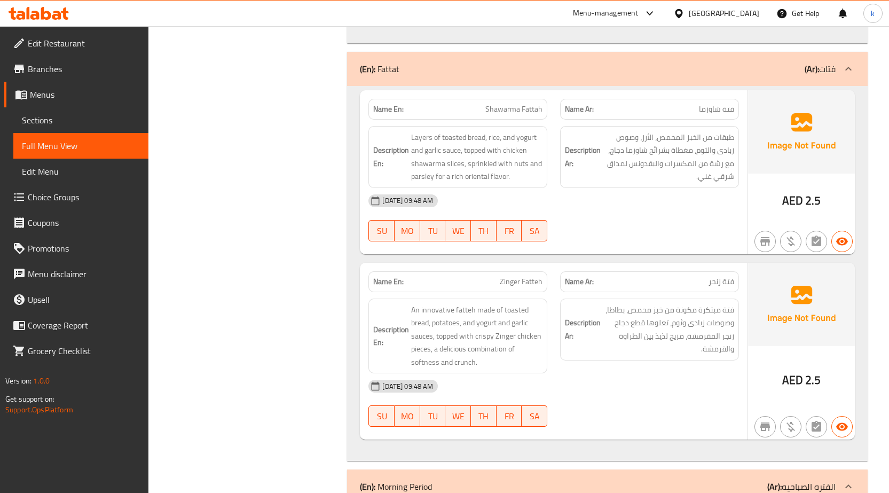
click at [114, 76] on link "Branches" at bounding box center [76, 69] width 144 height 26
